Goal: Task Accomplishment & Management: Use online tool/utility

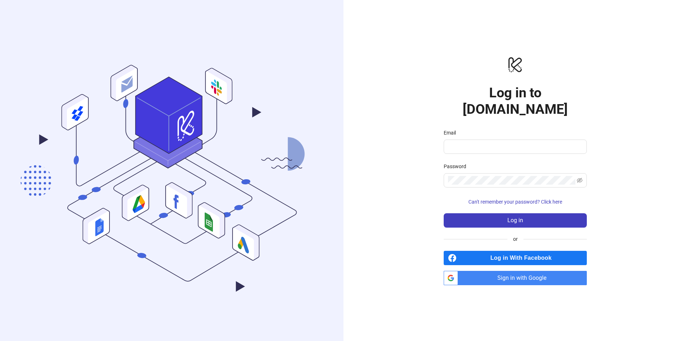
click at [501, 271] on span "Sign in with Google" at bounding box center [524, 278] width 126 height 14
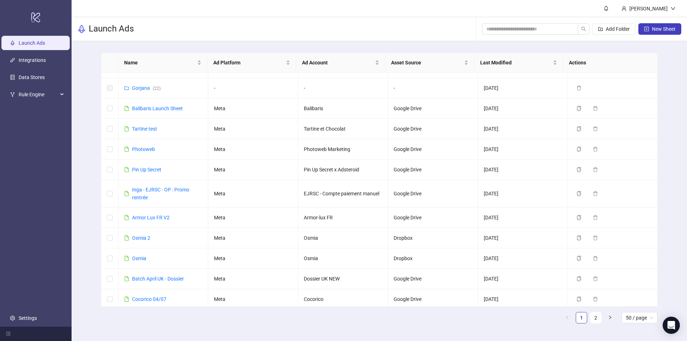
scroll to position [329, 0]
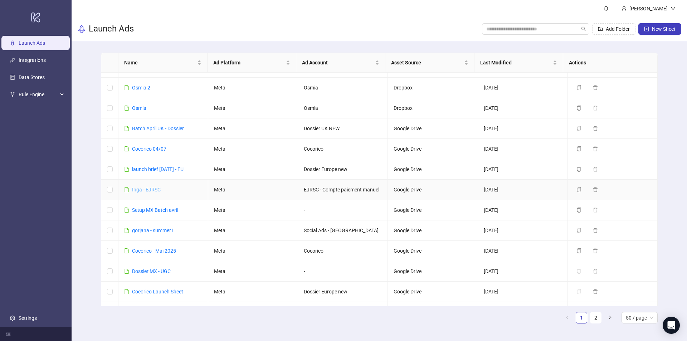
click at [150, 190] on link "Inga - EJRSC" at bounding box center [146, 190] width 29 height 6
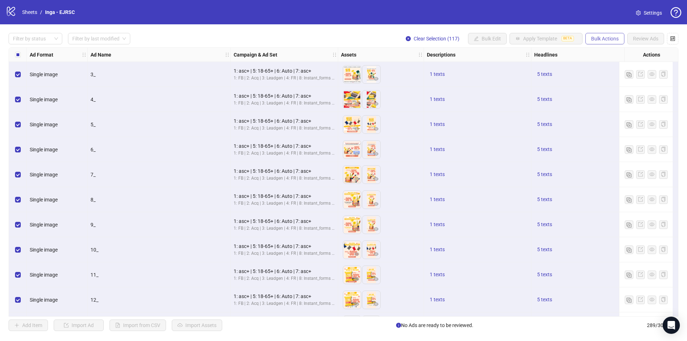
click at [613, 44] on button "Bulk Actions" at bounding box center [604, 38] width 39 height 11
click at [608, 50] on span "Delete" at bounding box center [614, 53] width 49 height 8
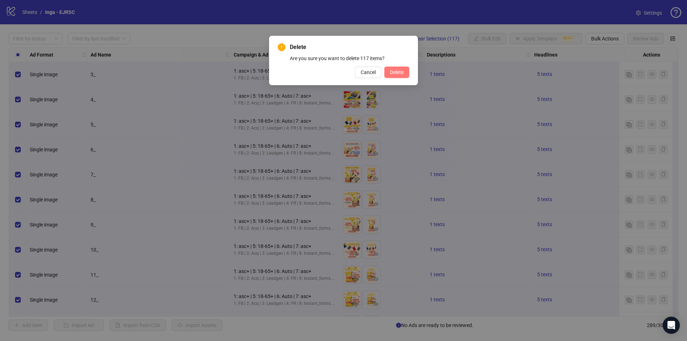
click at [402, 67] on button "Delete" at bounding box center [396, 72] width 25 height 11
